Goal: Book appointment/travel/reservation: Book appointment/travel/reservation

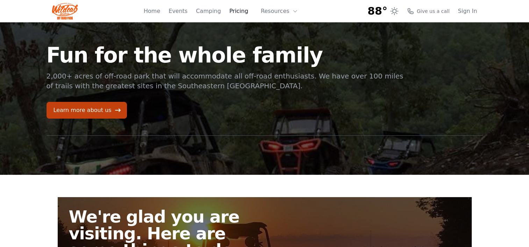
click at [238, 11] on link "Pricing" at bounding box center [238, 11] width 19 height 8
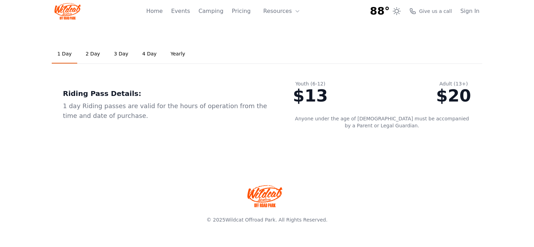
click at [86, 57] on link "2 Day" at bounding box center [93, 54] width 26 height 19
click at [70, 56] on link "1 Day" at bounding box center [65, 54] width 26 height 19
click at [89, 53] on link "2 Day" at bounding box center [93, 54] width 26 height 19
click at [109, 56] on link "3 Day" at bounding box center [121, 54] width 26 height 19
click at [65, 57] on link "1 Day" at bounding box center [65, 54] width 26 height 19
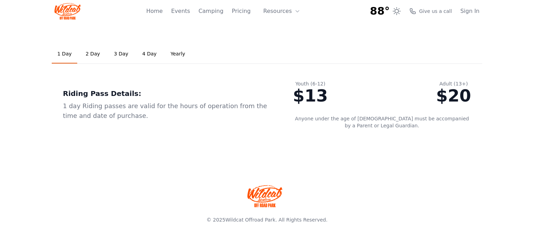
click at [169, 53] on link "Yearly" at bounding box center [178, 54] width 26 height 19
click at [87, 53] on link "2 Day" at bounding box center [93, 54] width 26 height 19
click at [190, 10] on link "Events" at bounding box center [180, 11] width 19 height 8
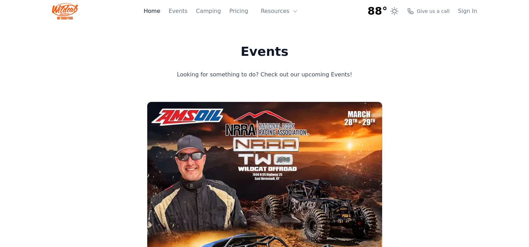
click at [160, 14] on link "Home" at bounding box center [152, 11] width 16 height 8
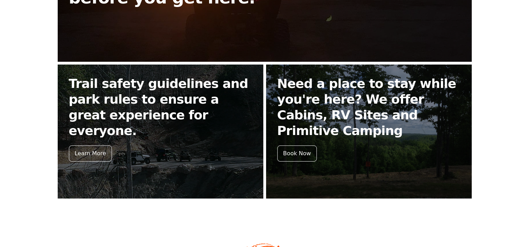
scroll to position [319, 0]
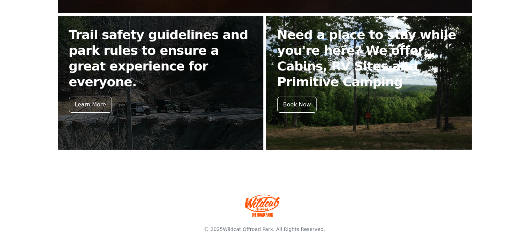
drag, startPoint x: 293, startPoint y: 108, endPoint x: 303, endPoint y: 120, distance: 15.4
click at [293, 108] on div "Book Now" at bounding box center [297, 105] width 40 height 16
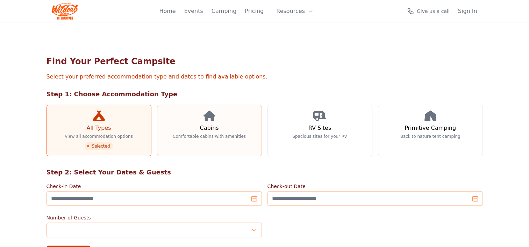
click at [209, 132] on link "Cabins Comfortable cabins with amenities" at bounding box center [209, 131] width 105 height 52
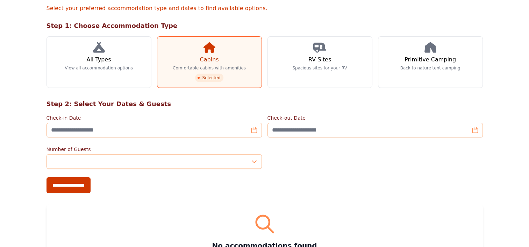
scroll to position [70, 0]
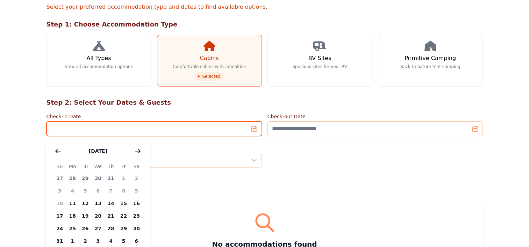
click at [71, 127] on input "Check-in Date" at bounding box center [153, 129] width 215 height 15
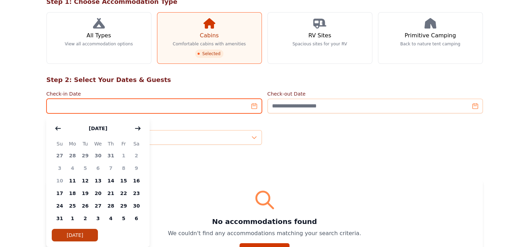
scroll to position [105, 0]
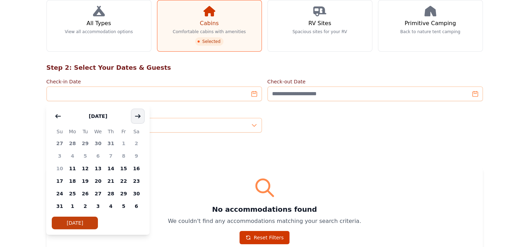
click at [139, 117] on icon "button" at bounding box center [138, 116] width 5 height 3
click at [110, 169] on span "18" at bounding box center [110, 169] width 13 height 13
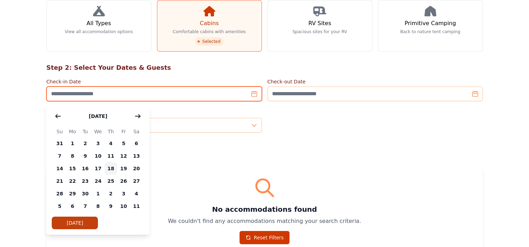
type input "**********"
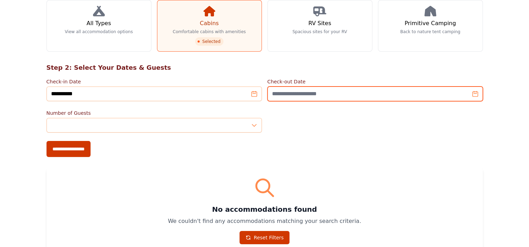
click at [291, 95] on input "Check-out Date" at bounding box center [374, 94] width 215 height 15
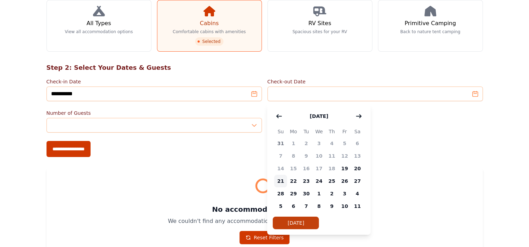
click at [282, 183] on span "21" at bounding box center [280, 181] width 13 height 13
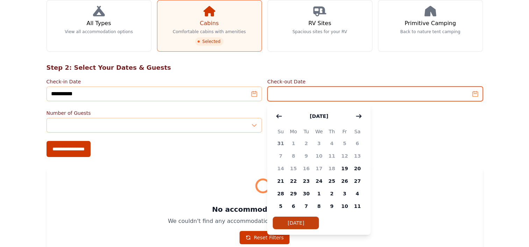
type input "**********"
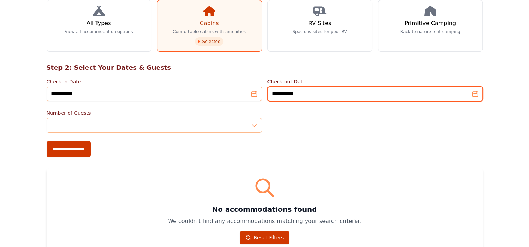
click at [320, 89] on input "**********" at bounding box center [374, 94] width 215 height 15
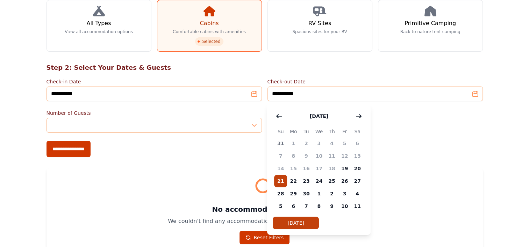
click at [407, 175] on div "No accommodations found We couldn't find any accommodations matching your searc…" at bounding box center [264, 210] width 436 height 85
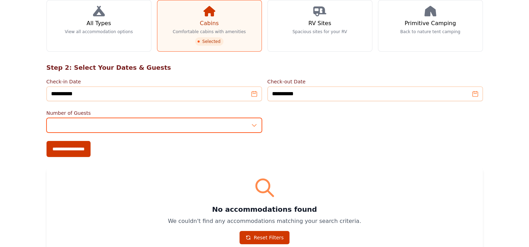
click at [95, 124] on input "*" at bounding box center [153, 125] width 215 height 15
type input "*"
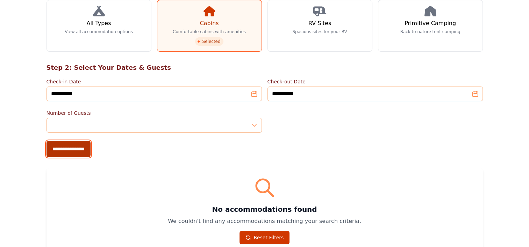
click at [84, 146] on input "**********" at bounding box center [68, 149] width 44 height 16
type input "**********"
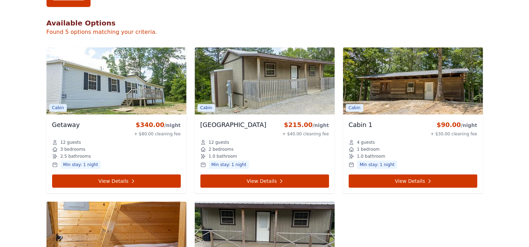
scroll to position [280, 0]
click at [417, 94] on img at bounding box center [413, 81] width 140 height 67
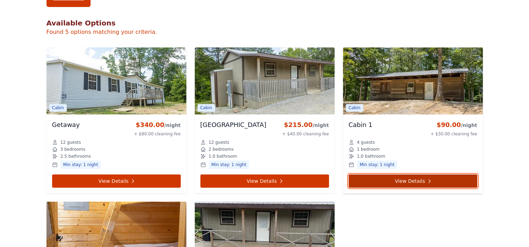
click at [413, 178] on link "View Details" at bounding box center [412, 181] width 129 height 13
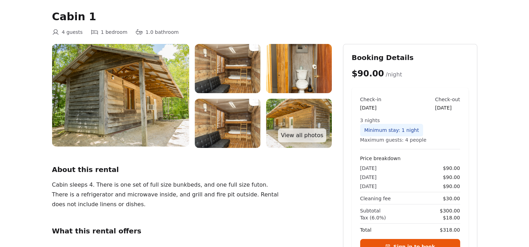
scroll to position [35, 0]
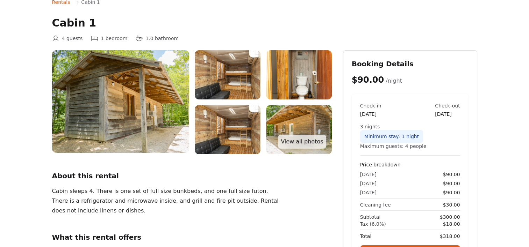
click at [127, 122] on img at bounding box center [120, 101] width 137 height 103
click at [235, 82] on img at bounding box center [228, 74] width 66 height 49
drag, startPoint x: 301, startPoint y: 143, endPoint x: 298, endPoint y: 148, distance: 5.8
click at [301, 143] on link "View all photos" at bounding box center [302, 142] width 48 height 14
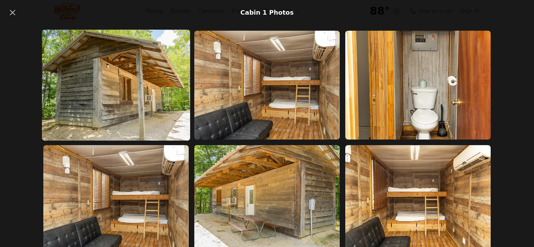
click at [143, 122] on img at bounding box center [116, 85] width 148 height 111
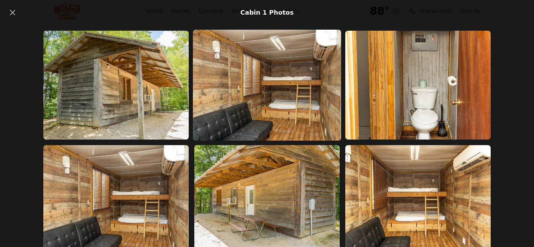
click at [299, 102] on img at bounding box center [267, 85] width 148 height 111
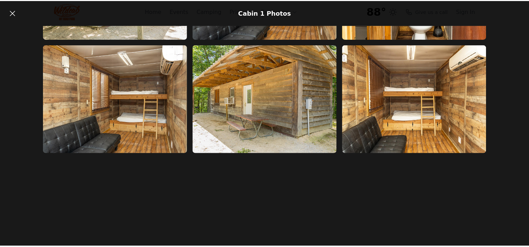
scroll to position [127, 0]
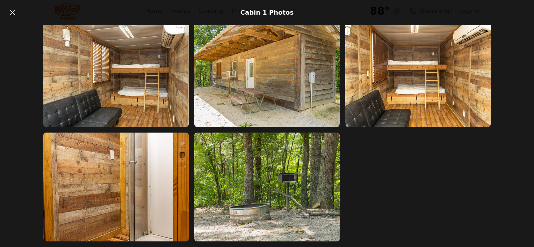
click at [384, 209] on div at bounding box center [266, 73] width 447 height 338
click at [14, 12] on icon at bounding box center [12, 12] width 8 height 8
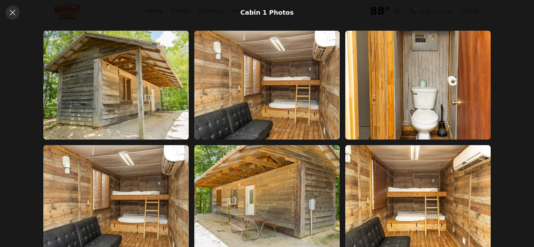
click at [15, 13] on icon at bounding box center [12, 12] width 8 height 8
click at [14, 11] on icon at bounding box center [12, 12] width 8 height 8
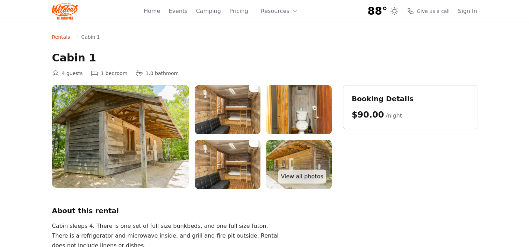
click at [63, 39] on link "Rentals" at bounding box center [61, 37] width 18 height 7
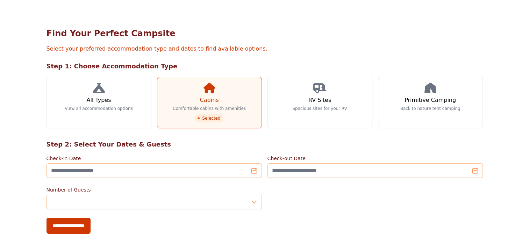
scroll to position [70, 0]
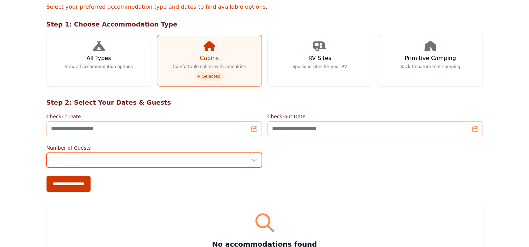
click at [68, 161] on input "*" at bounding box center [153, 160] width 215 height 15
type input "*"
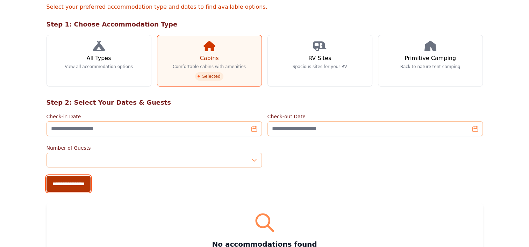
click at [80, 189] on input "**********" at bounding box center [68, 184] width 44 height 16
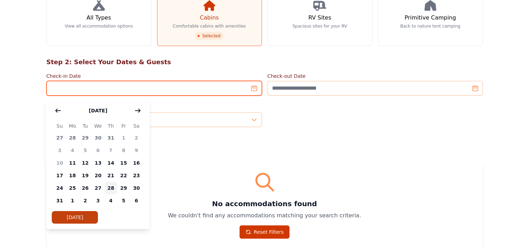
scroll to position [140, 0]
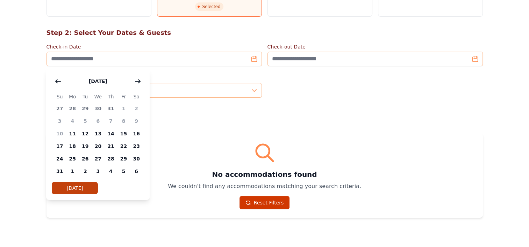
click at [145, 86] on div "[DATE] Su Mo Tu We Th Fr Sa 27 28 29 30 31 1 2 3 4 5 6 7 8 9 10 11 12 13 14 15 …" at bounding box center [97, 134] width 103 height 131
click at [134, 81] on button "button" at bounding box center [137, 81] width 13 height 14
click at [106, 134] on span "18" at bounding box center [110, 134] width 13 height 13
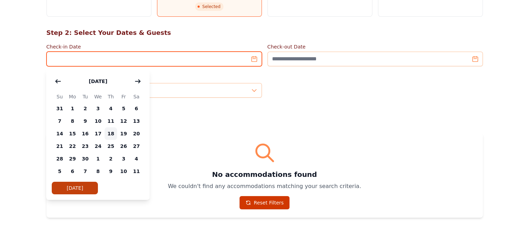
type input "**********"
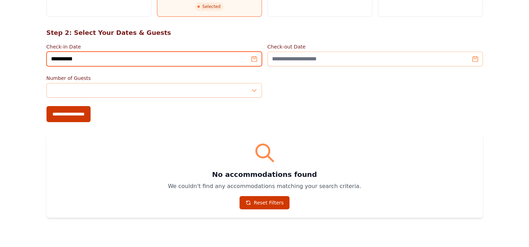
click at [89, 55] on input "**********" at bounding box center [153, 59] width 215 height 15
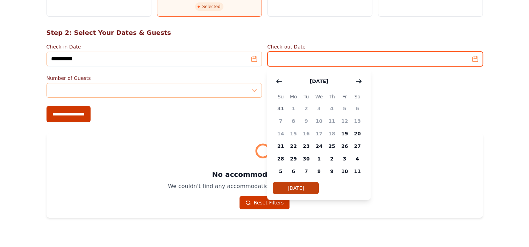
click at [387, 63] on input "Check-out Date" at bounding box center [374, 59] width 215 height 15
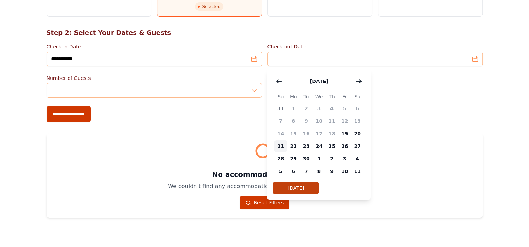
click at [279, 146] on span "21" at bounding box center [280, 146] width 13 height 13
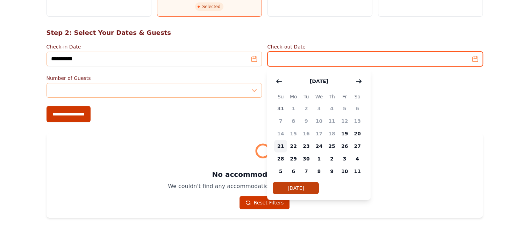
type input "**********"
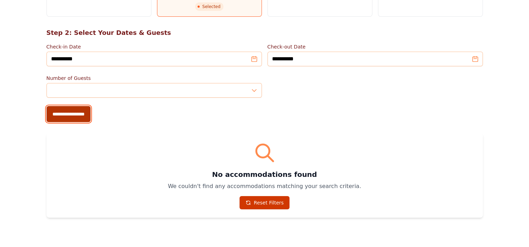
click at [81, 115] on input "**********" at bounding box center [68, 114] width 44 height 16
type input "**********"
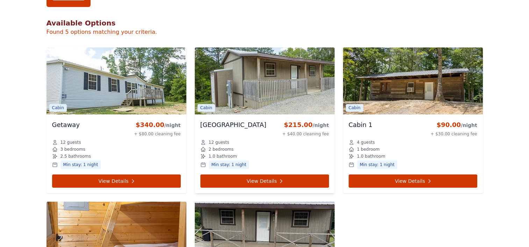
scroll to position [315, 0]
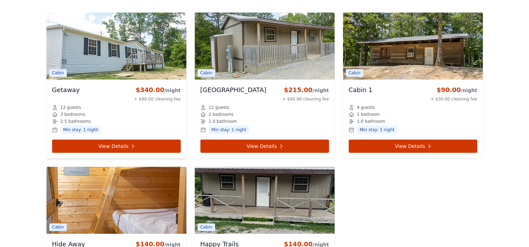
click at [139, 59] on img at bounding box center [116, 46] width 140 height 67
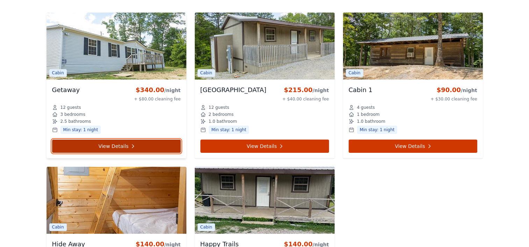
click at [123, 144] on link "View Details" at bounding box center [116, 146] width 129 height 13
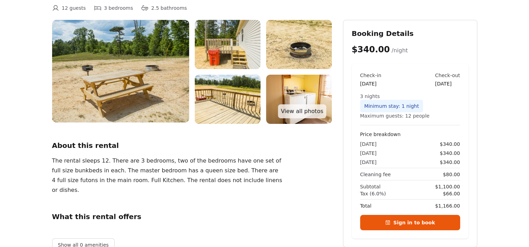
scroll to position [70, 0]
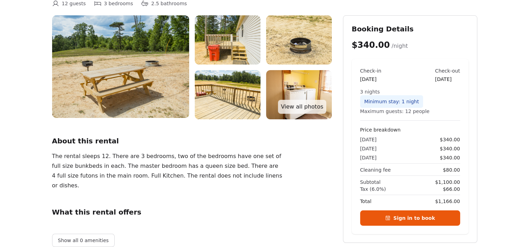
click at [144, 92] on img at bounding box center [120, 66] width 137 height 103
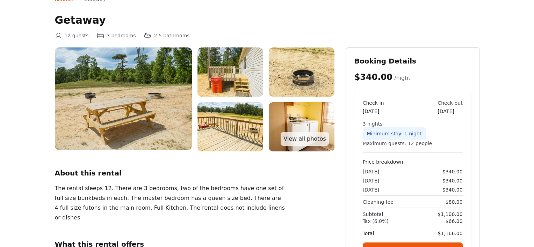
scroll to position [0, 0]
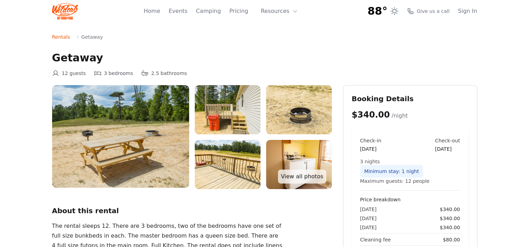
click at [141, 126] on img at bounding box center [120, 136] width 137 height 103
click at [309, 178] on link "View all photos" at bounding box center [302, 177] width 48 height 14
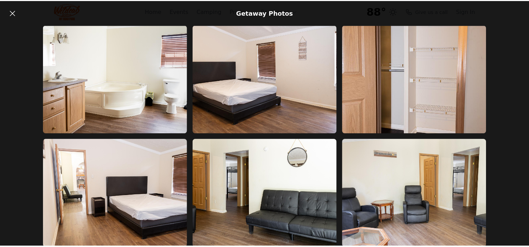
scroll to position [1044, 0]
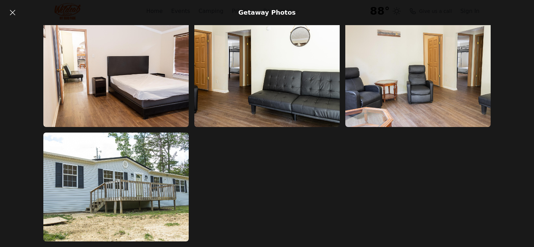
click at [7, 11] on link at bounding box center [13, 13] width 14 height 14
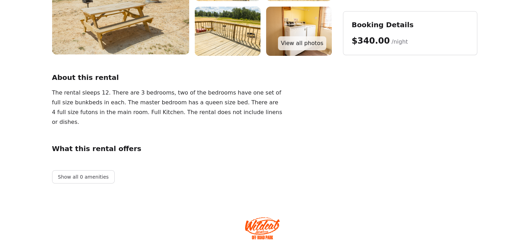
scroll to position [122, 0]
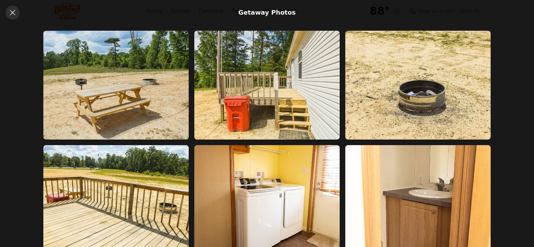
click at [11, 15] on icon at bounding box center [12, 12] width 8 height 8
click at [13, 11] on icon at bounding box center [12, 12] width 8 height 8
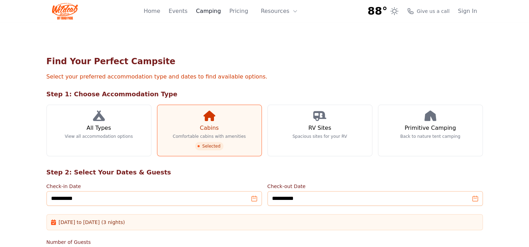
click at [212, 12] on link "Camping" at bounding box center [208, 11] width 25 height 8
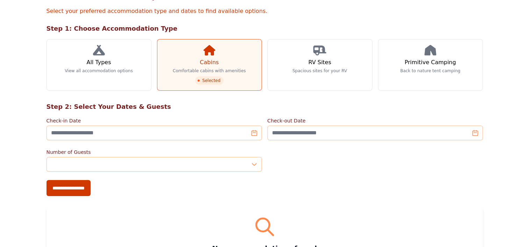
scroll to position [70, 0]
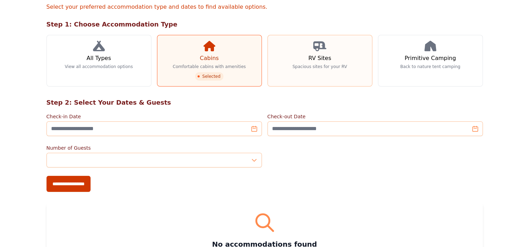
click at [305, 58] on link "RV Sites Spacious sites for your RV" at bounding box center [319, 61] width 105 height 52
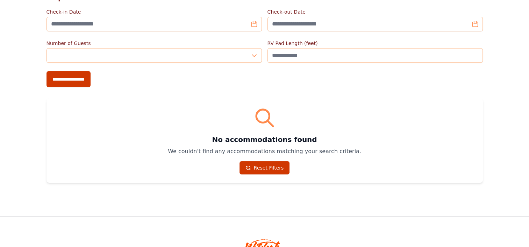
scroll to position [140, 0]
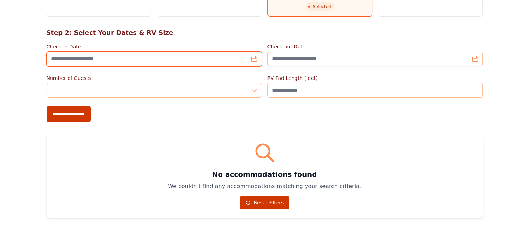
click at [257, 61] on input "Check-in Date" at bounding box center [153, 59] width 215 height 15
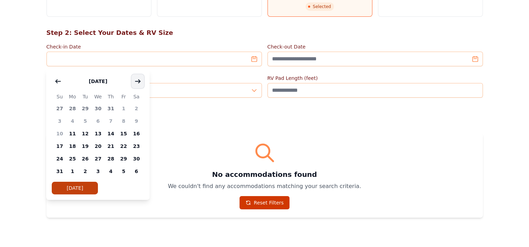
click at [136, 80] on icon "button" at bounding box center [138, 82] width 6 height 6
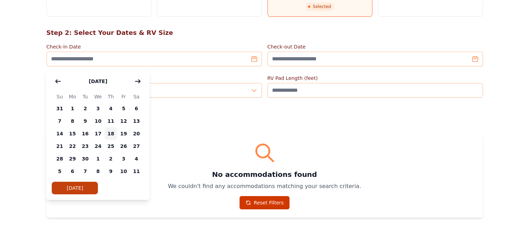
click at [109, 137] on span "18" at bounding box center [110, 134] width 13 height 13
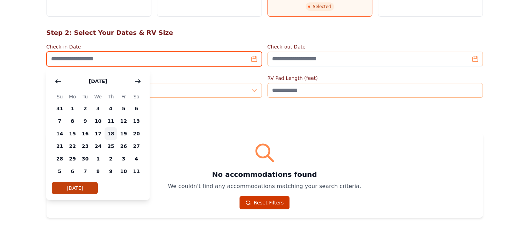
type input "**********"
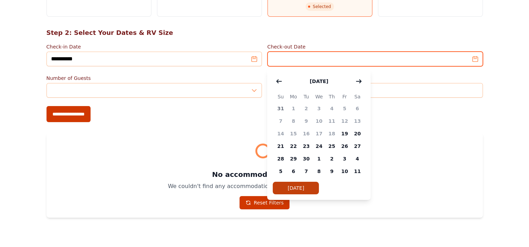
click at [353, 59] on input "Check-out Date" at bounding box center [374, 59] width 215 height 15
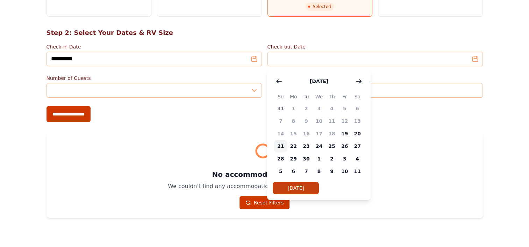
click at [282, 148] on span "21" at bounding box center [280, 146] width 13 height 13
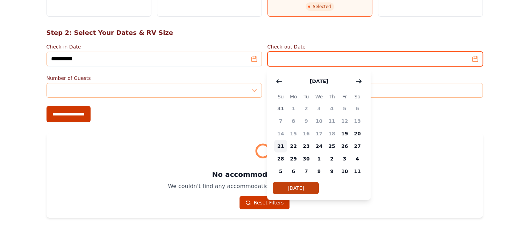
type input "**********"
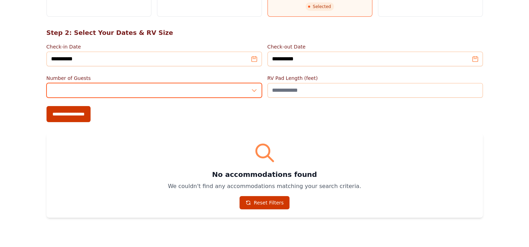
click at [180, 95] on input "*" at bounding box center [153, 90] width 215 height 15
type input "*"
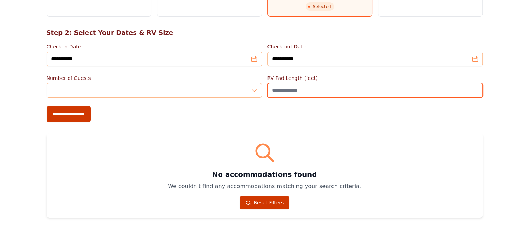
click at [318, 89] on input "RV Pad Length (feet)" at bounding box center [374, 90] width 215 height 15
type input "**"
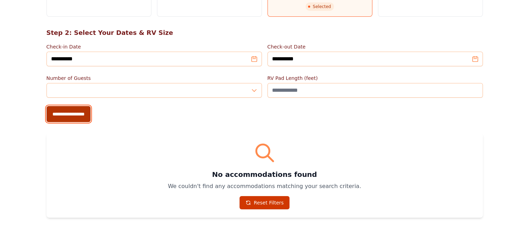
click at [73, 109] on input "**********" at bounding box center [68, 114] width 44 height 16
type input "**********"
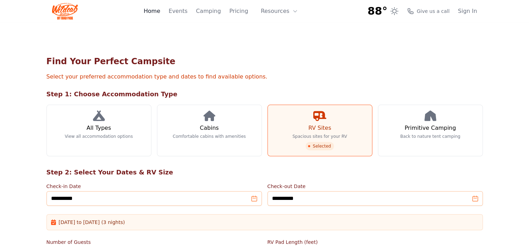
click at [160, 15] on link "Home" at bounding box center [152, 11] width 16 height 8
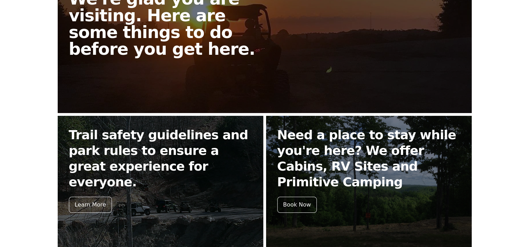
scroll to position [315, 0]
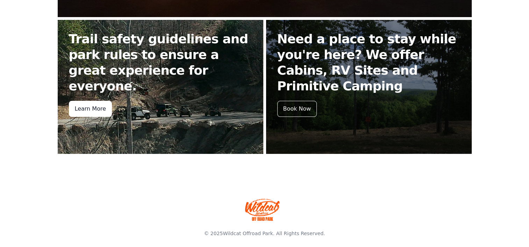
drag, startPoint x: 81, startPoint y: 93, endPoint x: 86, endPoint y: 98, distance: 6.7
click at [81, 101] on div "Learn More" at bounding box center [90, 109] width 43 height 16
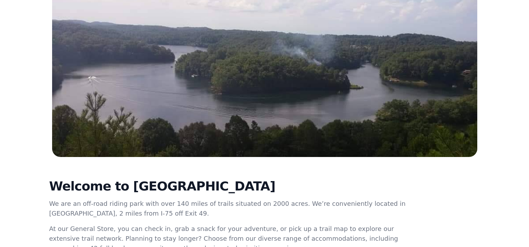
scroll to position [27, 0]
